Goal: Find specific page/section: Find specific page/section

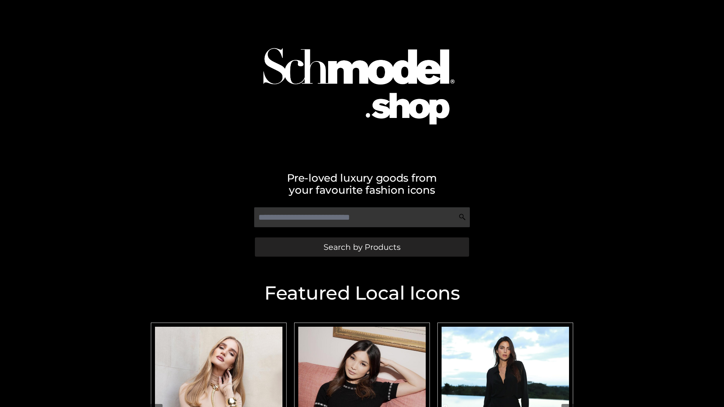
click at [362, 247] on span "Search by Products" at bounding box center [361, 247] width 77 height 8
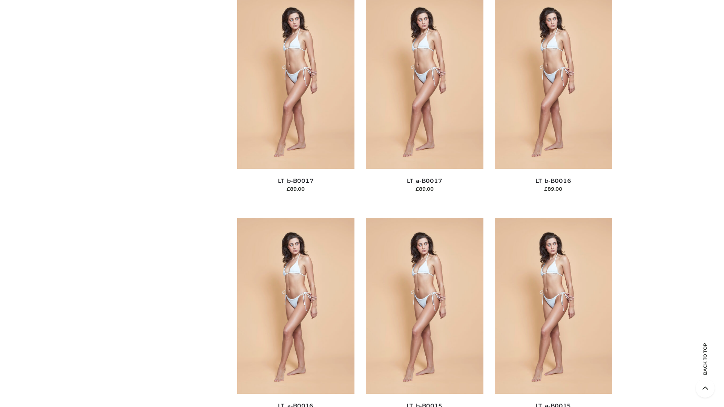
scroll to position [2478, 0]
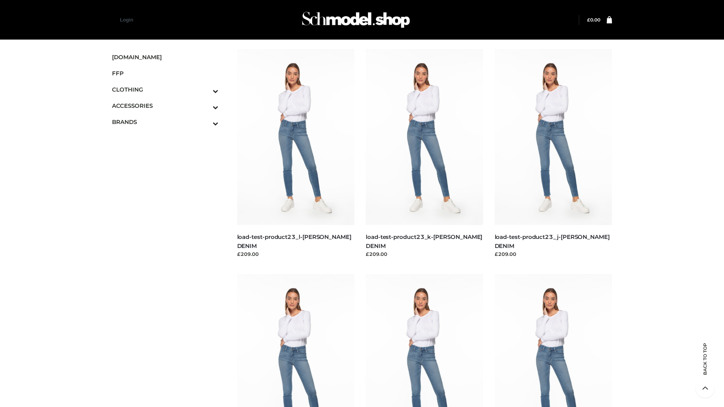
scroll to position [661, 0]
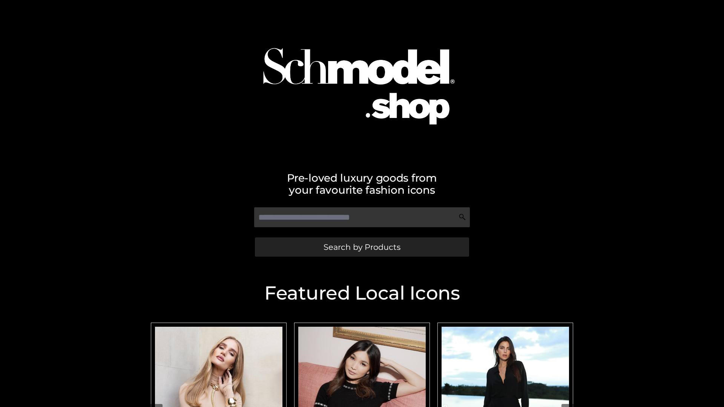
click at [362, 247] on span "Search by Products" at bounding box center [361, 247] width 77 height 8
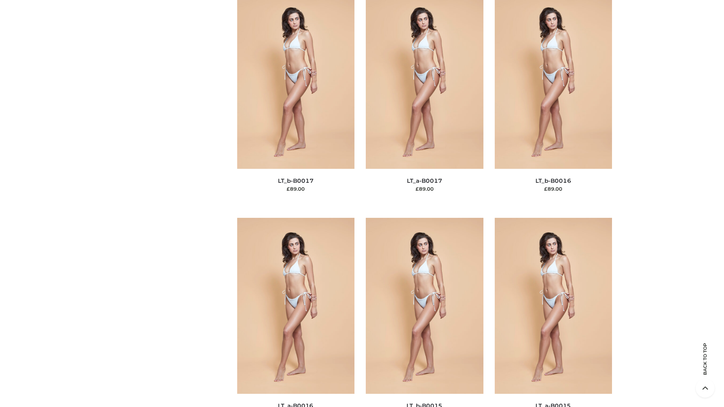
scroll to position [2478, 0]
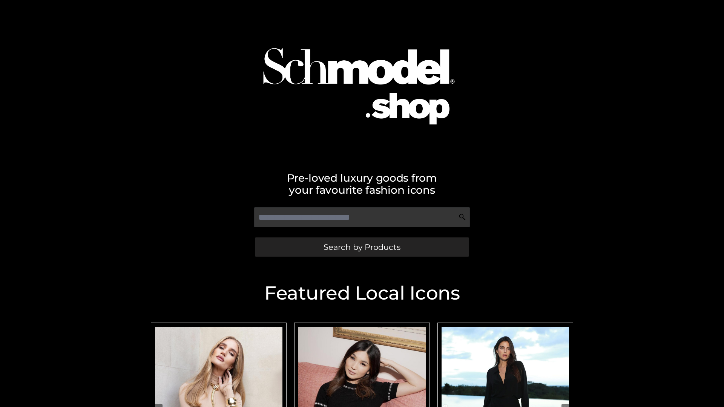
click at [362, 247] on span "Search by Products" at bounding box center [361, 247] width 77 height 8
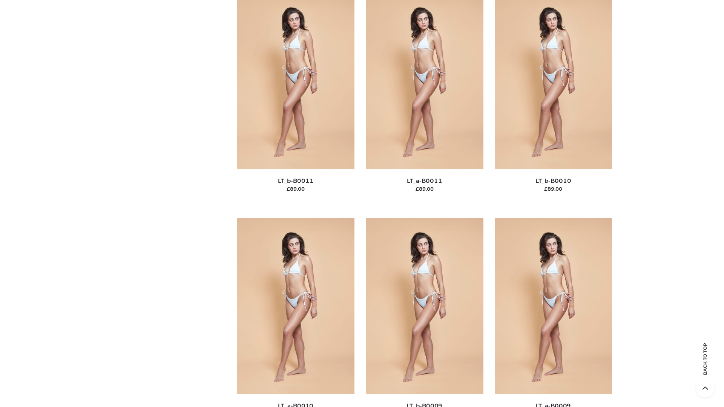
scroll to position [3386, 0]
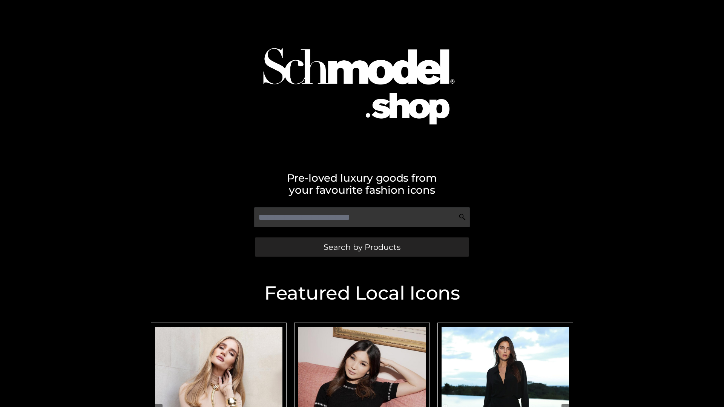
click at [362, 247] on span "Search by Products" at bounding box center [361, 247] width 77 height 8
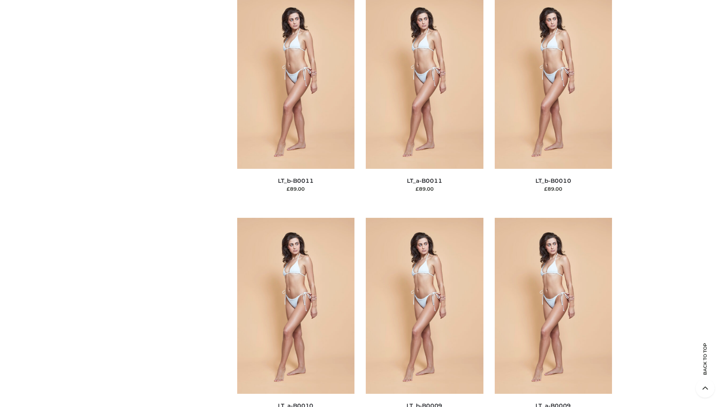
scroll to position [3386, 0]
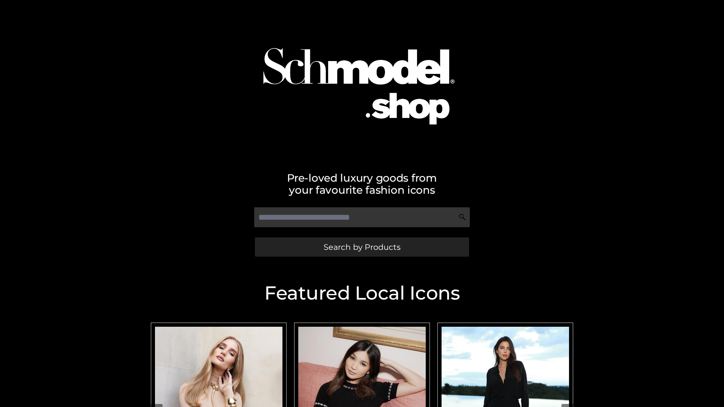
click at [362, 247] on span "Search by Products" at bounding box center [361, 247] width 77 height 8
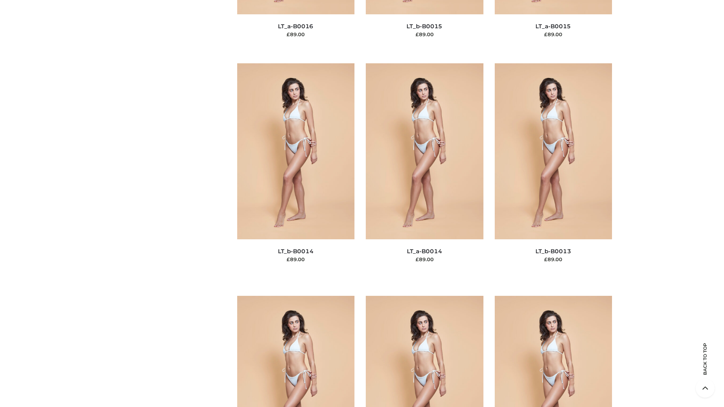
scroll to position [2681, 0]
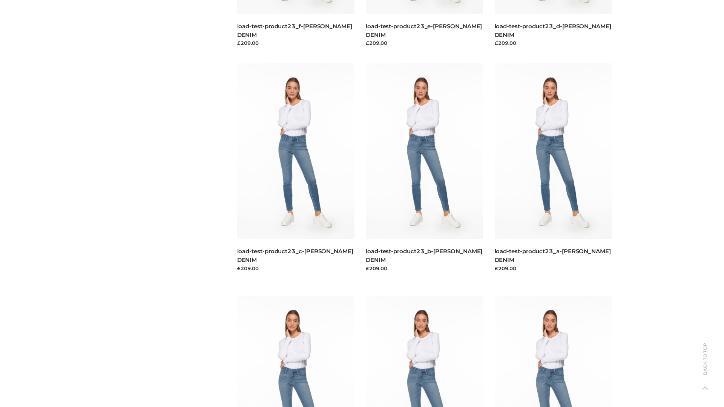
scroll to position [661, 0]
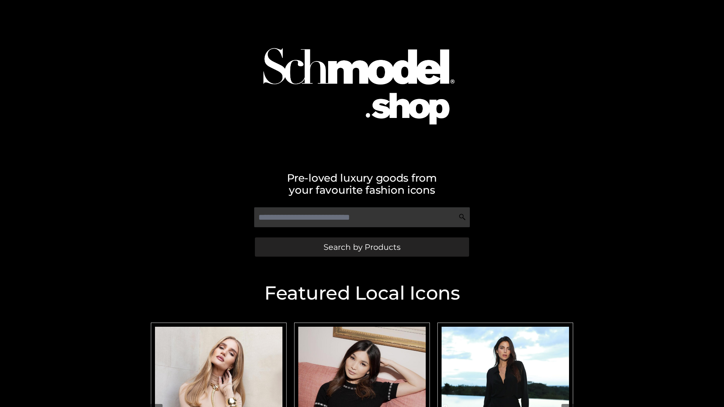
click at [362, 247] on span "Search by Products" at bounding box center [361, 247] width 77 height 8
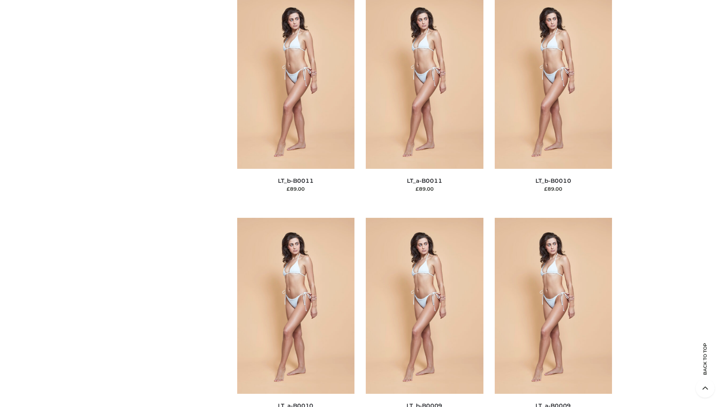
scroll to position [3386, 0]
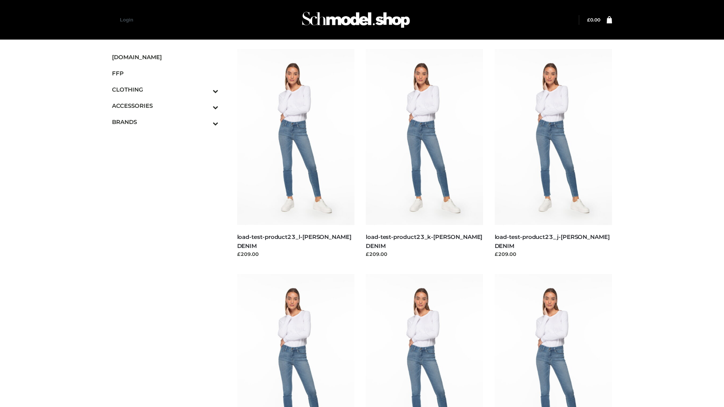
scroll to position [661, 0]
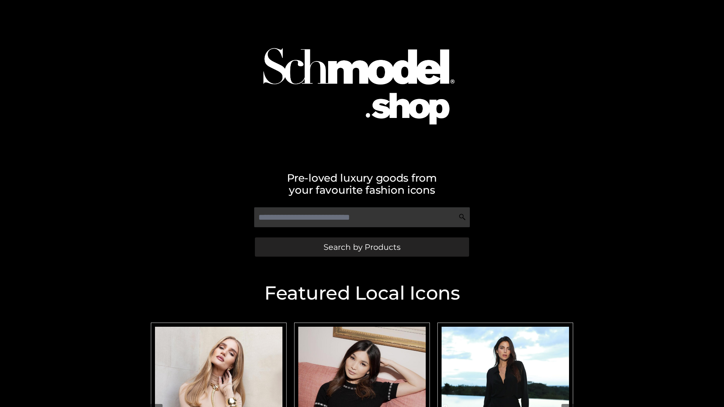
click at [362, 247] on span "Search by Products" at bounding box center [361, 247] width 77 height 8
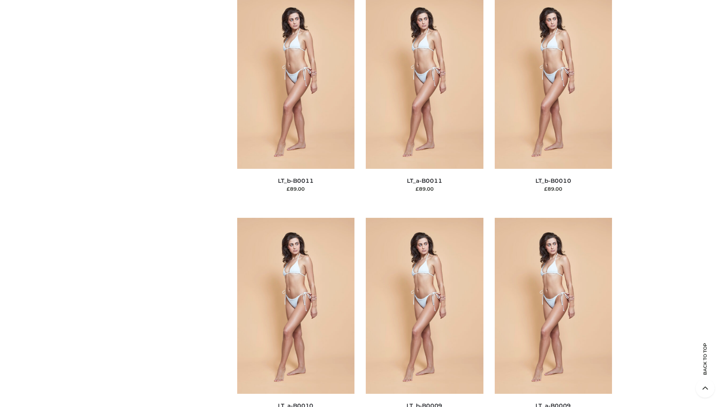
scroll to position [3386, 0]
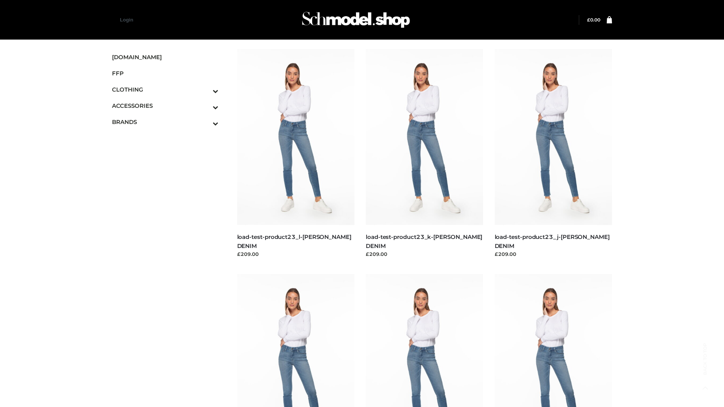
scroll to position [661, 0]
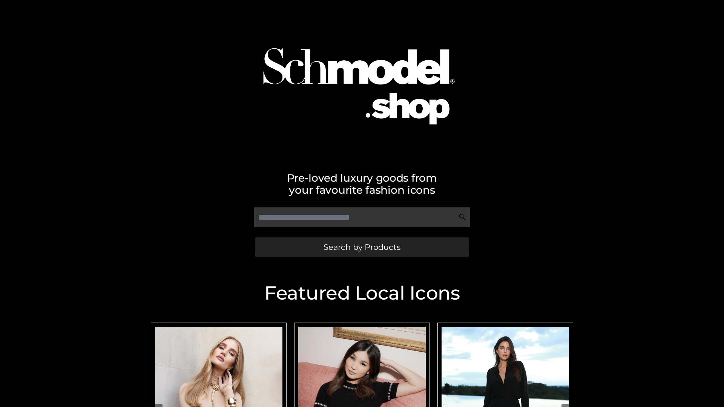
click at [362, 247] on span "Search by Products" at bounding box center [361, 247] width 77 height 8
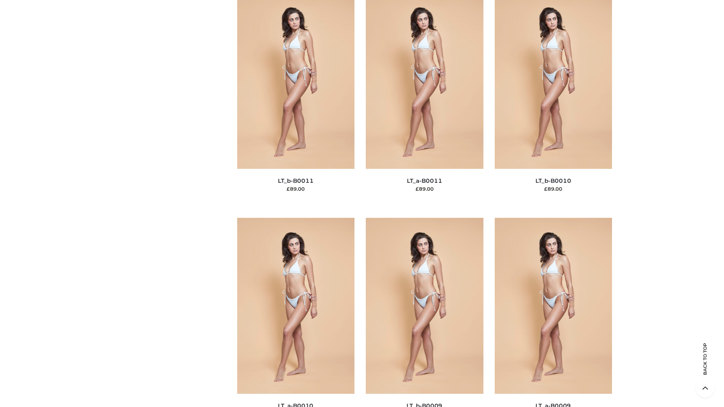
scroll to position [3386, 0]
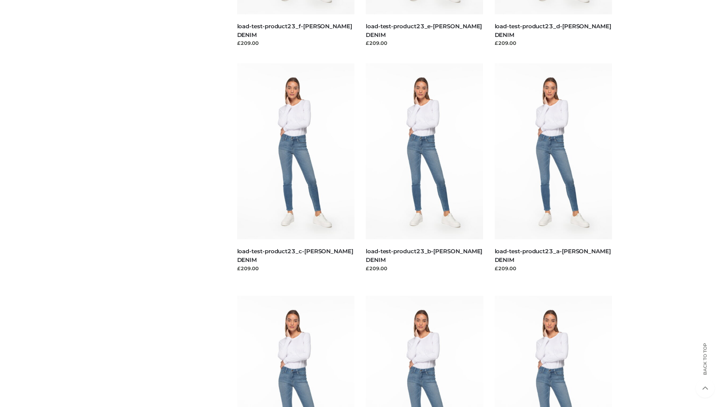
scroll to position [661, 0]
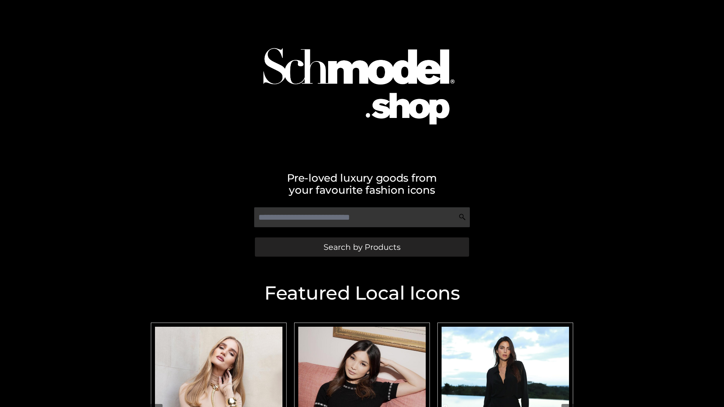
click at [362, 247] on span "Search by Products" at bounding box center [361, 247] width 77 height 8
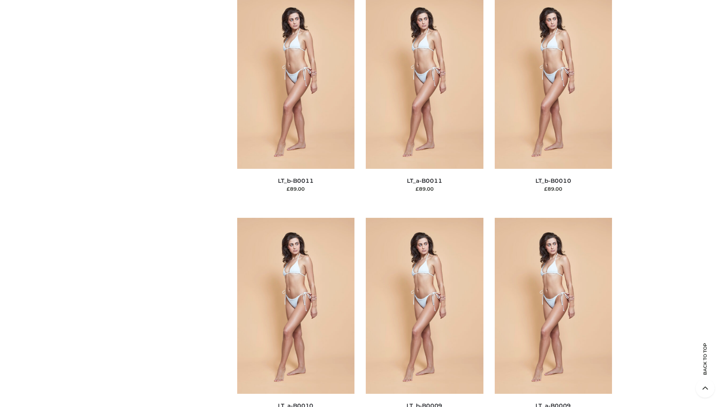
scroll to position [3386, 0]
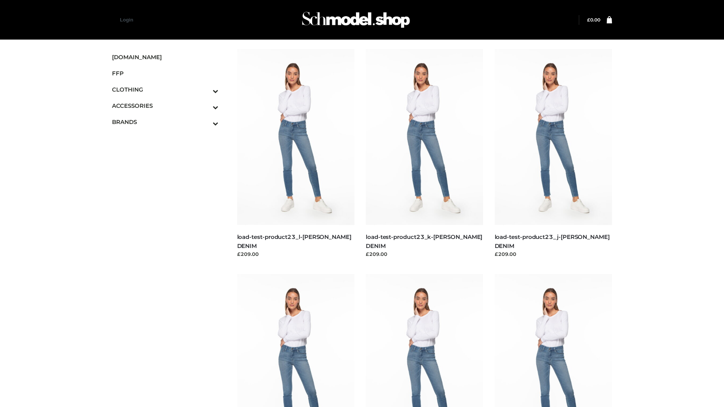
scroll to position [661, 0]
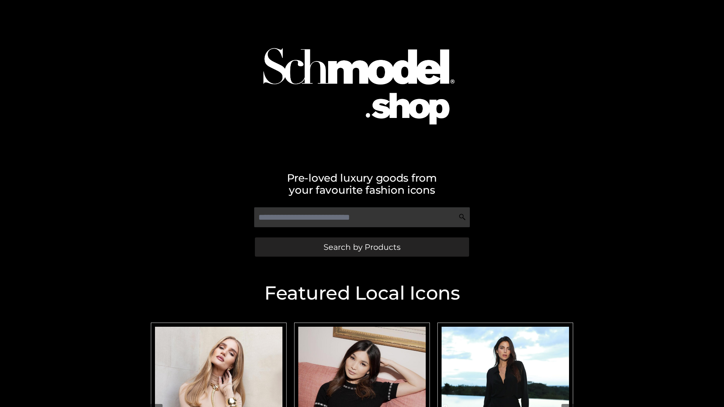
click at [362, 247] on span "Search by Products" at bounding box center [361, 247] width 77 height 8
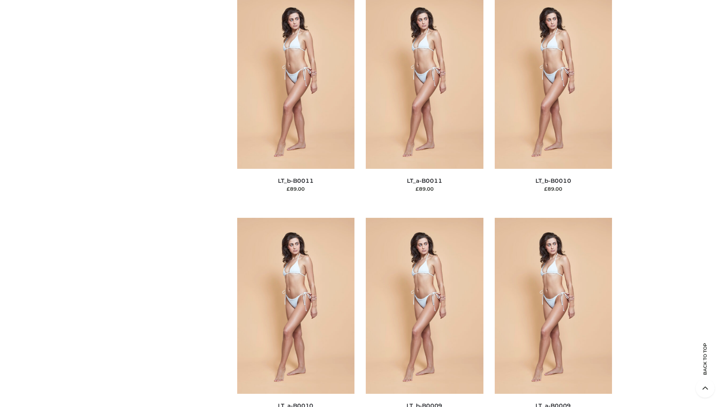
scroll to position [3386, 0]
